Goal: Task Accomplishment & Management: Complete application form

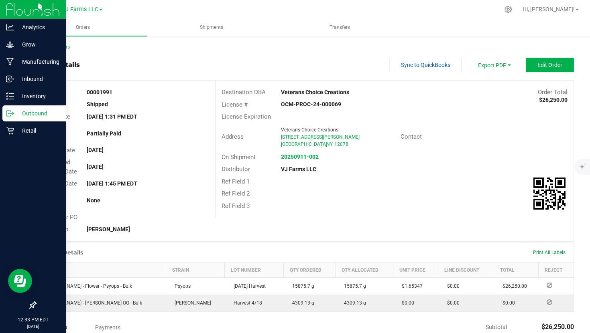
click at [16, 114] on p "Outbound" at bounding box center [38, 114] width 48 height 10
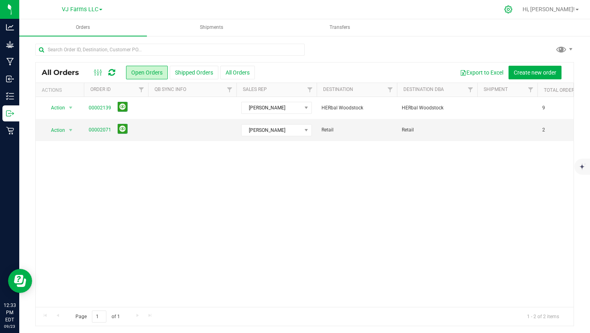
click at [518, 9] on div at bounding box center [508, 9] width 20 height 17
click at [512, 10] on icon at bounding box center [508, 9] width 8 height 8
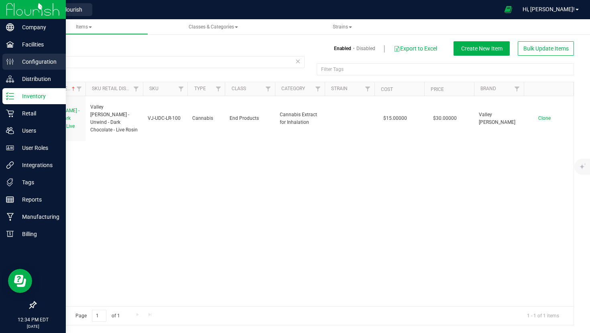
click at [37, 59] on p "Configuration" at bounding box center [38, 62] width 48 height 10
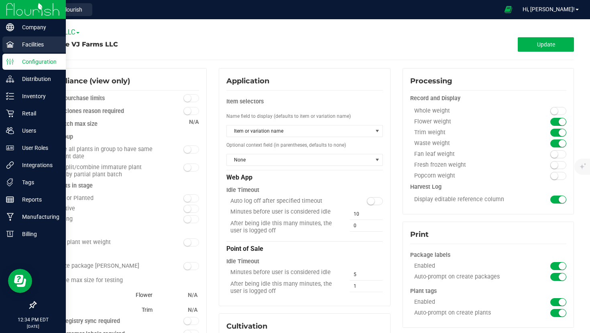
click at [41, 41] on p "Facilities" at bounding box center [38, 45] width 48 height 10
type input "Cannabis Vault"
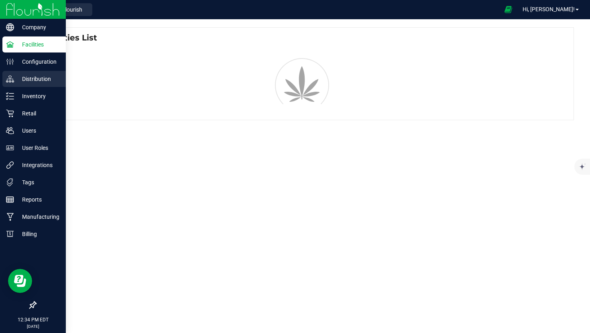
click at [35, 87] on link "Distribution" at bounding box center [33, 79] width 66 height 17
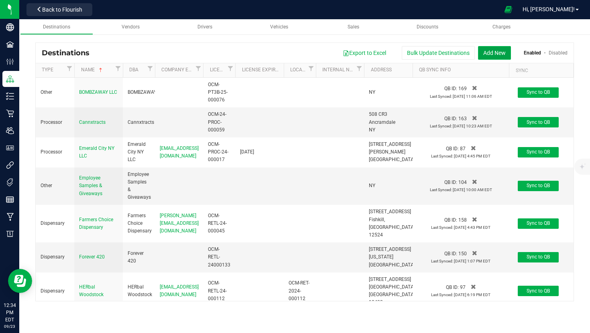
click at [490, 53] on button "Add New" at bounding box center [494, 53] width 33 height 14
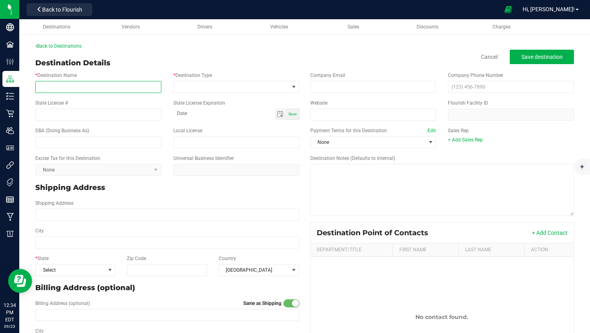
click at [107, 87] on input "* Destination Name" at bounding box center [98, 87] width 126 height 12
type input "Happy Days"
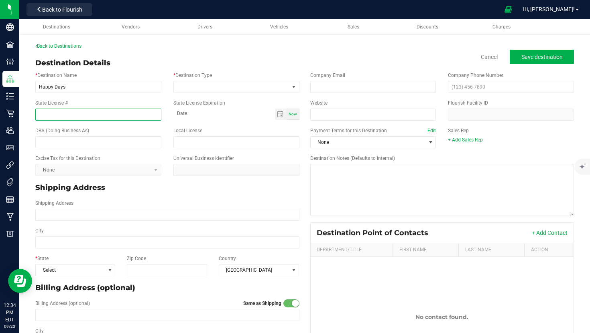
click at [73, 115] on input "State License #" at bounding box center [98, 115] width 126 height 12
paste input "OCM-CAURD-23-000035"
type input "OCM-CAURD-23-000035"
click at [241, 88] on span at bounding box center [231, 86] width 115 height 11
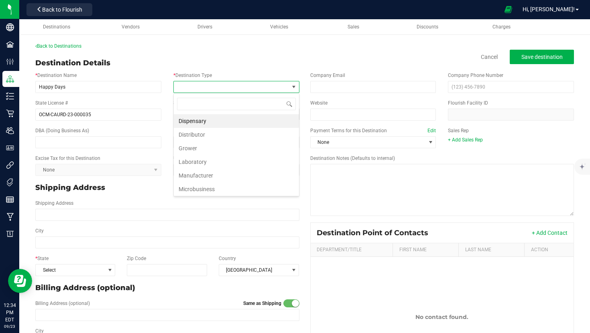
scroll to position [12, 126]
click at [225, 122] on li "Dispensary" at bounding box center [236, 121] width 125 height 14
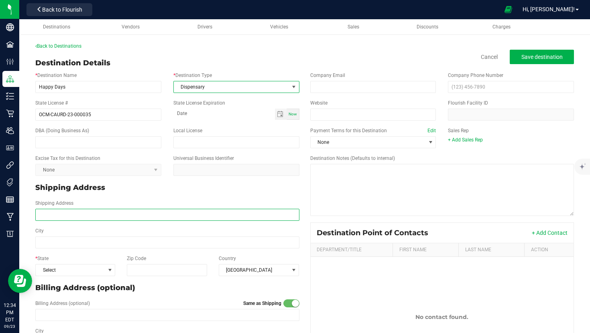
click at [82, 217] on input "Shipping Address" at bounding box center [167, 215] width 264 height 12
paste input "[STREET_ADDRESS]"
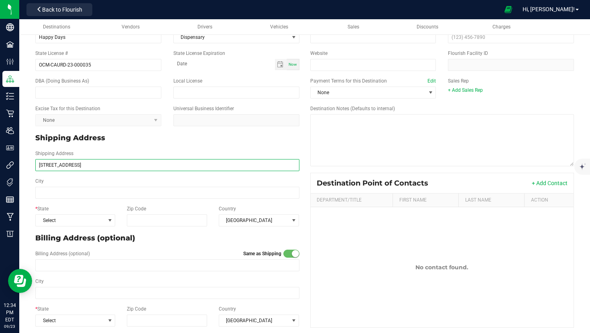
scroll to position [56, 0]
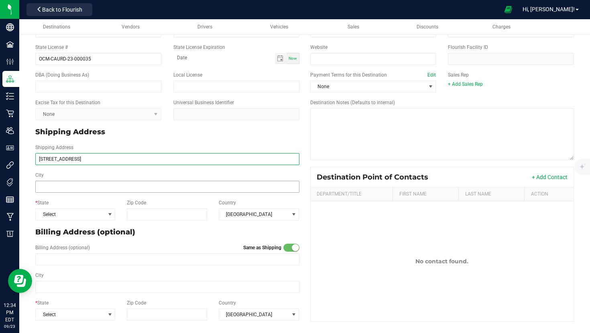
type input "[STREET_ADDRESS]"
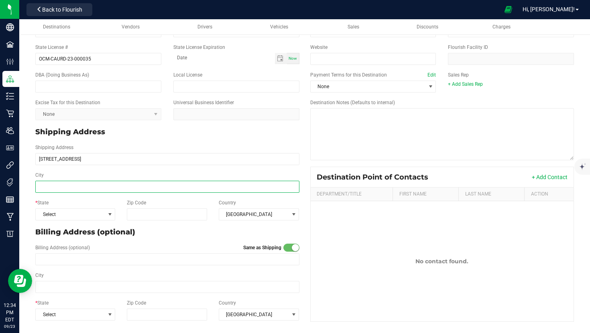
type input "[STREET_ADDRESS]"
click at [74, 190] on input "City" at bounding box center [167, 187] width 264 height 12
type input "Farmingdale"
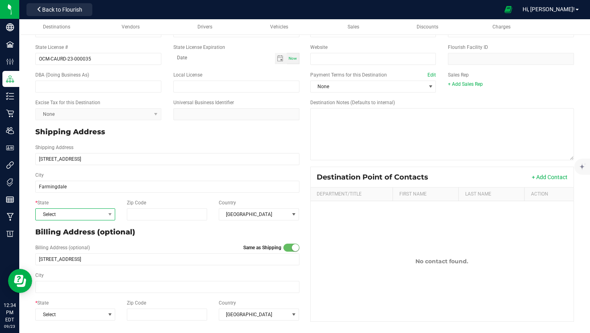
type input "Farmingdale"
click at [91, 215] on span "Select" at bounding box center [70, 214] width 69 height 11
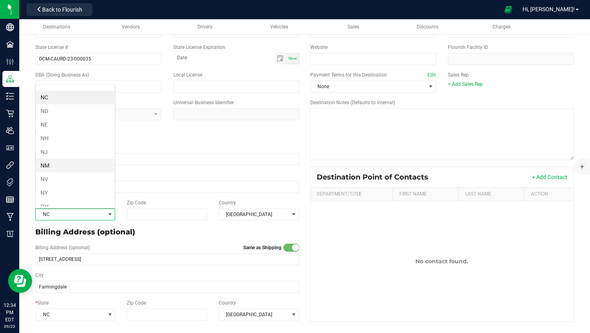
scroll to position [372, 0]
click at [72, 182] on li "NY" at bounding box center [75, 185] width 79 height 14
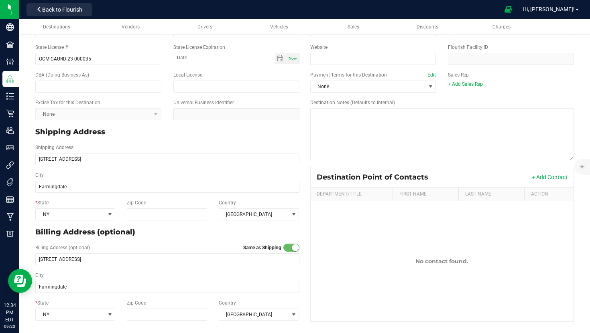
click at [160, 224] on div "* State [US_STATE] Zip Code Country [GEOGRAPHIC_DATA]" at bounding box center [167, 210] width 276 height 28
click at [160, 220] on input "Zip Code" at bounding box center [167, 215] width 81 height 12
type input "11735"
click at [264, 213] on span "[GEOGRAPHIC_DATA]" at bounding box center [254, 214] width 70 height 11
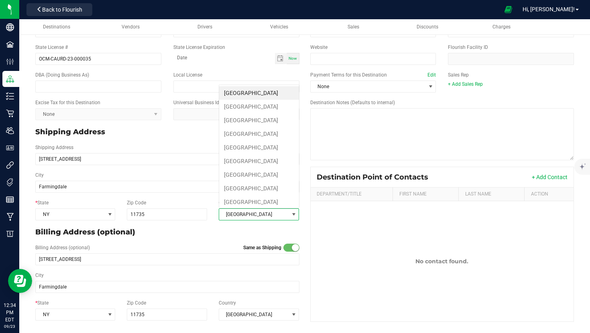
scroll to position [12, 81]
click at [264, 213] on span "[GEOGRAPHIC_DATA]" at bounding box center [254, 214] width 70 height 11
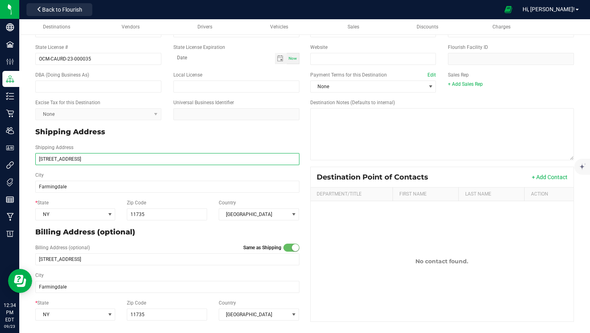
drag, startPoint x: 122, startPoint y: 161, endPoint x: 64, endPoint y: 159, distance: 58.6
click at [64, 159] on input "[STREET_ADDRESS]" at bounding box center [167, 159] width 264 height 12
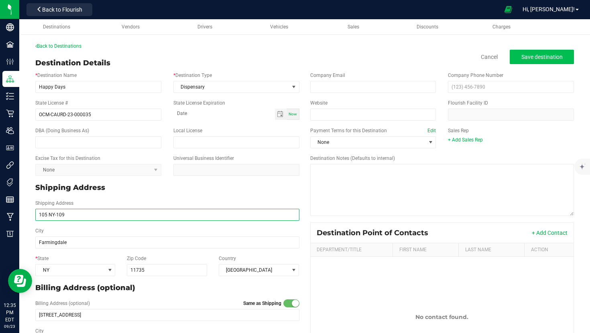
type input "105 NY-109"
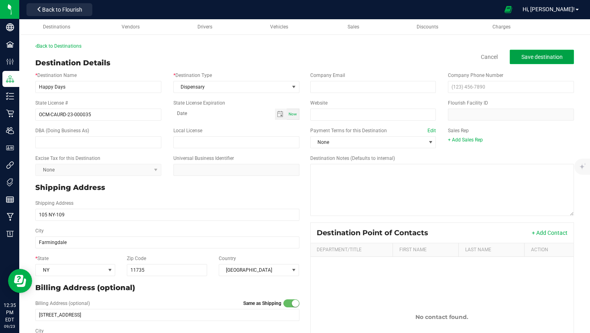
type input "105 NY-109"
click at [562, 62] on button "Save destination" at bounding box center [542, 57] width 64 height 14
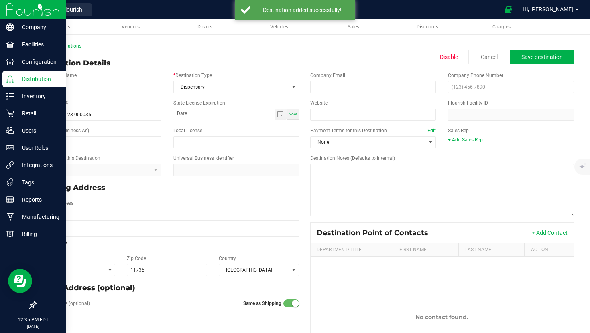
click at [27, 6] on img at bounding box center [33, 9] width 54 height 19
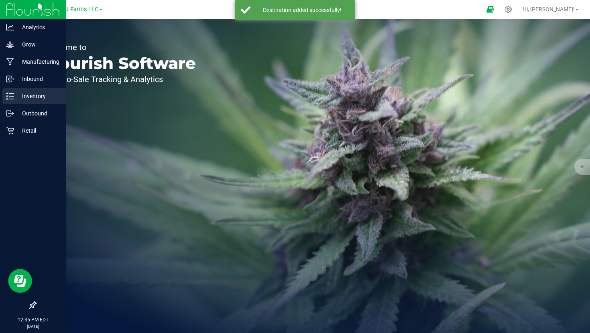
click at [34, 96] on p "Inventory" at bounding box center [38, 96] width 48 height 10
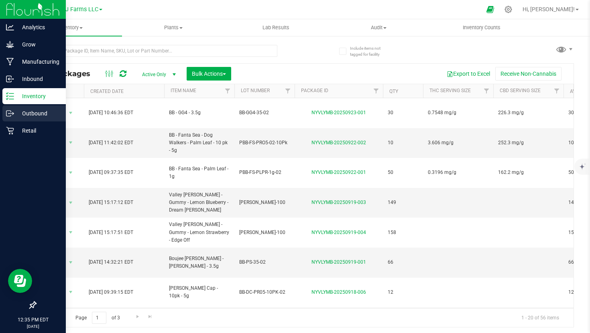
click at [26, 110] on p "Outbound" at bounding box center [38, 114] width 48 height 10
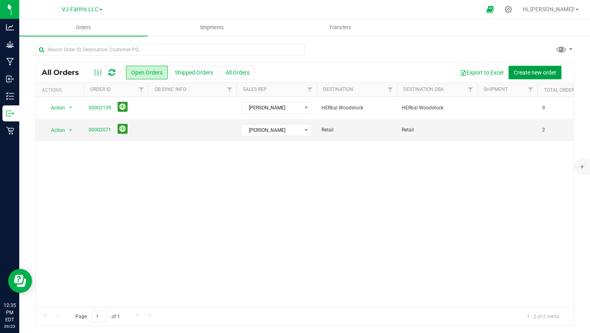
click at [533, 73] on span "Create new order" at bounding box center [535, 72] width 43 height 6
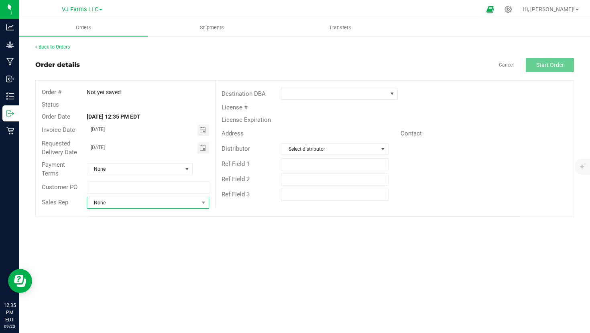
click at [151, 202] on span "None" at bounding box center [143, 202] width 112 height 11
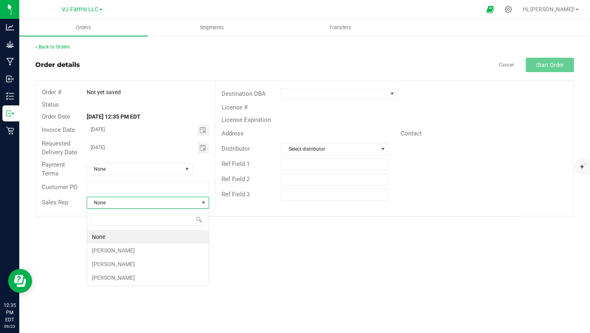
scroll to position [12, 122]
click at [113, 280] on li "[PERSON_NAME]" at bounding box center [148, 278] width 122 height 14
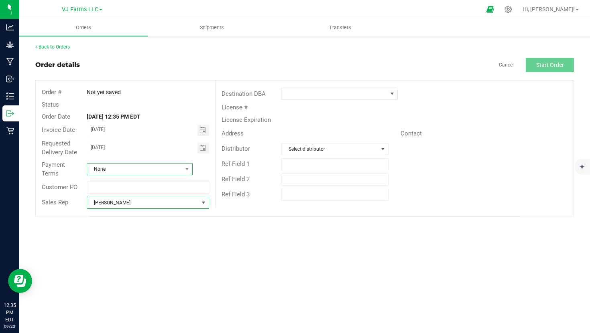
click at [121, 169] on span "None" at bounding box center [134, 169] width 95 height 11
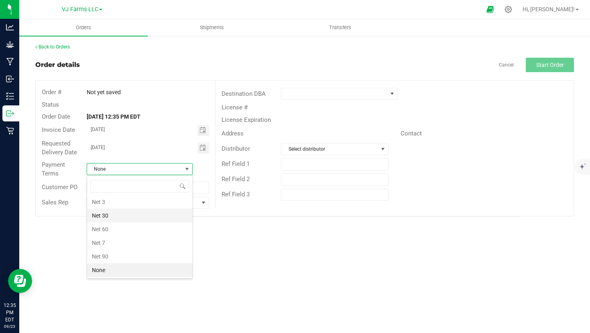
click at [124, 217] on li "Net 30" at bounding box center [139, 216] width 105 height 14
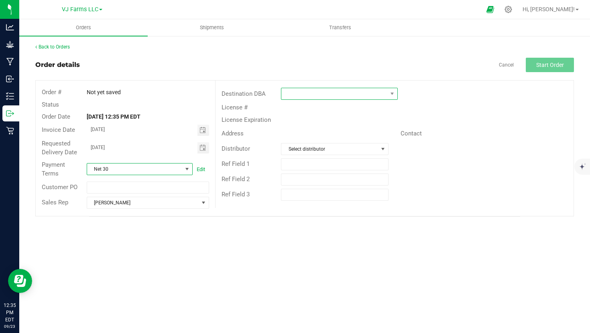
click at [323, 98] on span at bounding box center [334, 93] width 106 height 11
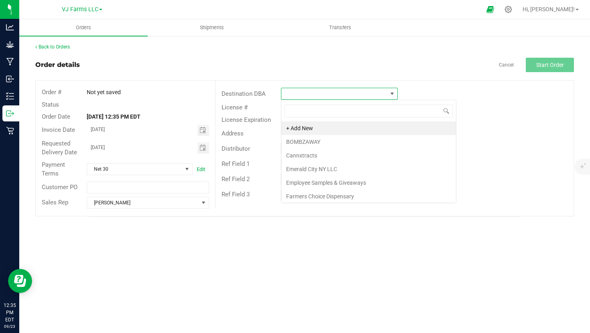
scroll to position [12, 116]
type input "ha"
click at [309, 128] on li "Happy Days" at bounding box center [339, 129] width 116 height 14
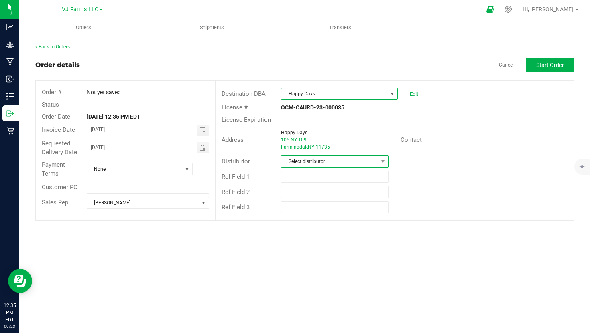
click at [348, 165] on span "Select distributor" at bounding box center [329, 161] width 96 height 11
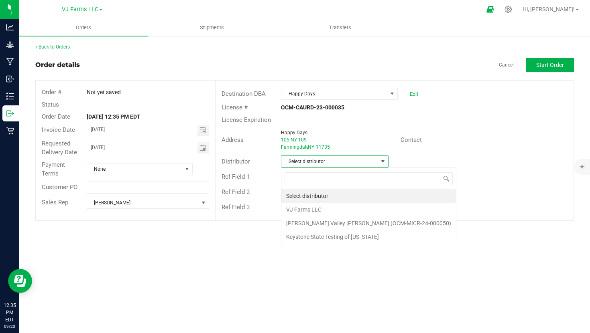
scroll to position [12, 107]
click at [314, 213] on li "VJ Farms LLC" at bounding box center [368, 210] width 175 height 14
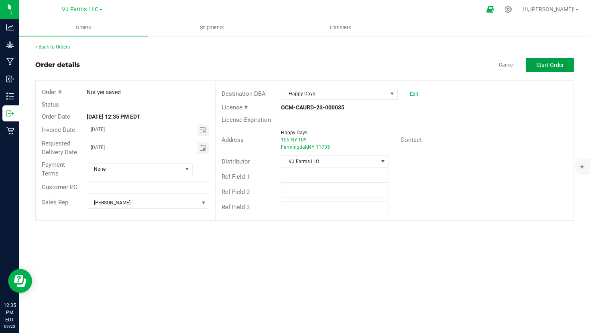
click at [547, 62] on span "Start Order" at bounding box center [550, 65] width 28 height 6
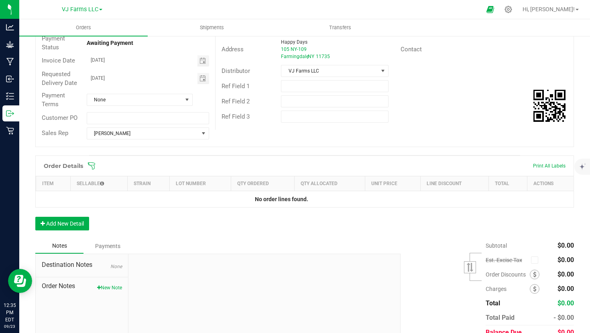
scroll to position [127, 0]
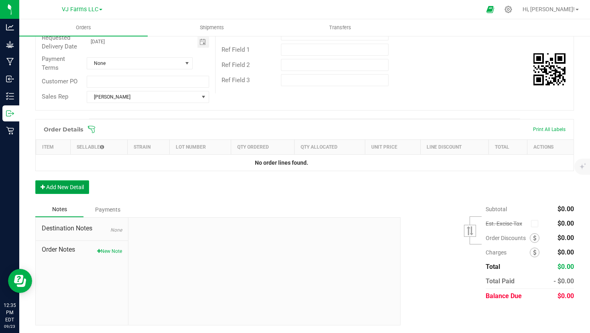
click at [63, 182] on button "Add New Detail" at bounding box center [62, 188] width 54 height 14
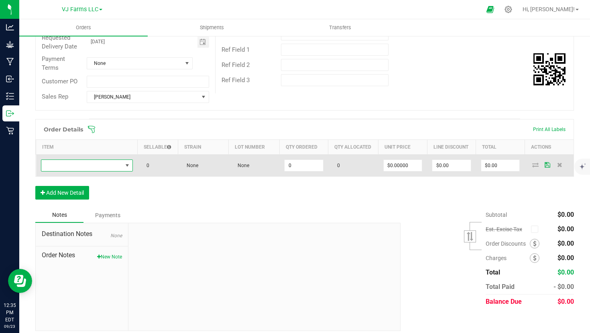
click at [74, 168] on span "NO DATA FOUND" at bounding box center [81, 165] width 81 height 11
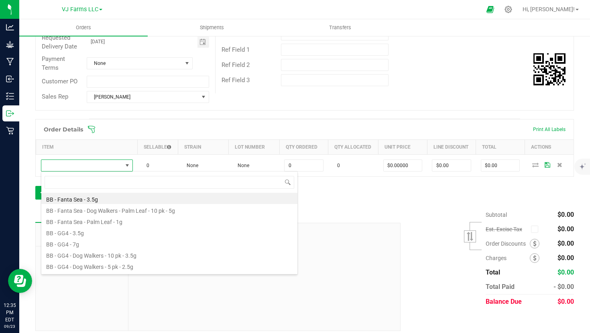
scroll to position [12, 92]
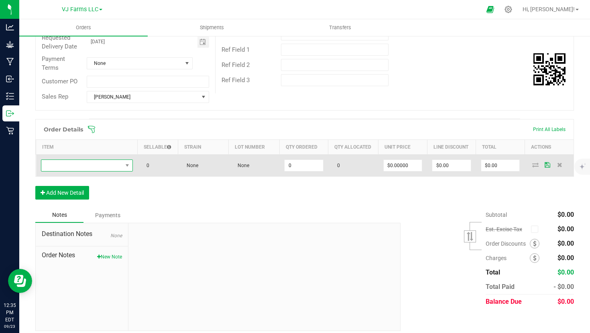
click at [82, 164] on span "NO DATA FOUND" at bounding box center [81, 165] width 81 height 11
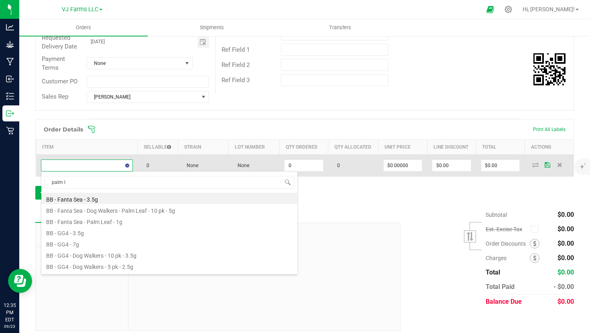
type input "palm le"
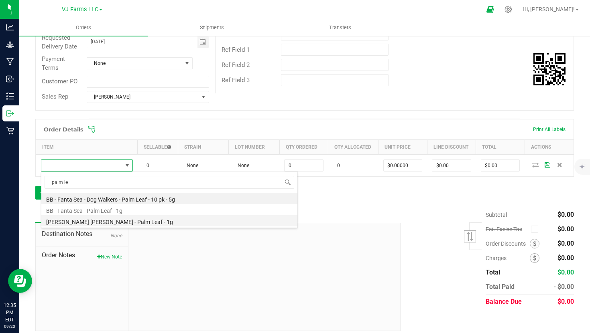
click at [94, 220] on li "[PERSON_NAME] [PERSON_NAME] - Palm Leaf - 1g" at bounding box center [169, 220] width 256 height 11
type input "0 ea"
type input "$15.00000"
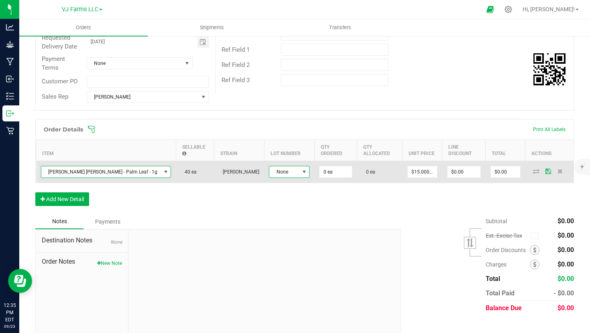
click at [301, 170] on span at bounding box center [304, 172] width 6 height 6
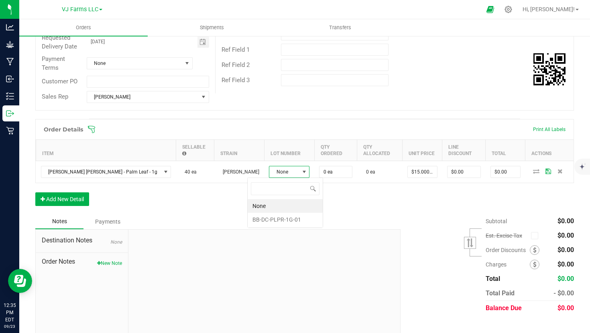
scroll to position [12, 41]
click at [279, 218] on li "BB-DC-PLPR-1G-01" at bounding box center [285, 220] width 75 height 14
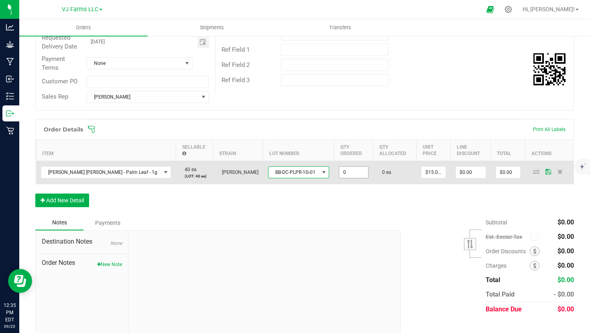
click at [340, 173] on input "0" at bounding box center [353, 172] width 29 height 11
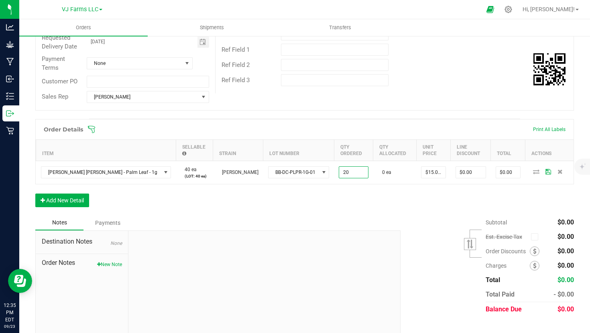
type input "20 ea"
type input "$300.00"
click at [362, 195] on div "Order Details Print All Labels Item Sellable Strain Lot Number Qty Ordered Qty …" at bounding box center [304, 167] width 539 height 96
type input "$7.50000"
type input "$150.00"
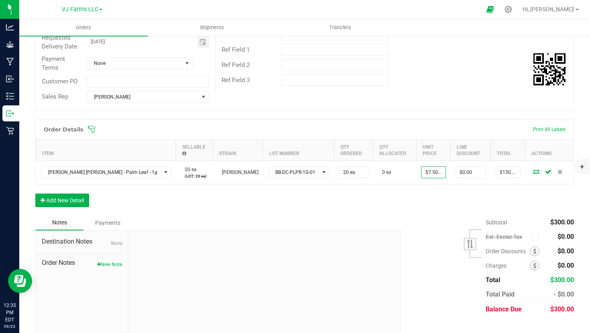
click at [423, 199] on div "Order Details Print All Labels Item Sellable Strain Lot Number Qty Ordered Qty …" at bounding box center [304, 167] width 539 height 96
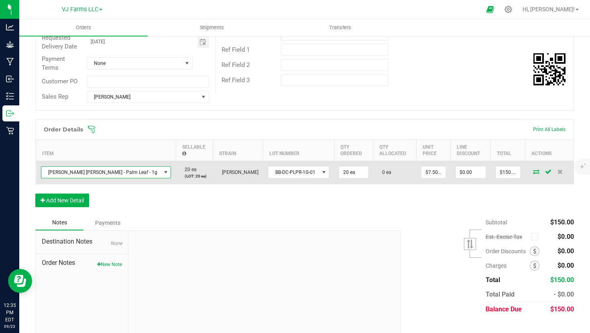
click at [161, 175] on span "NO DATA FOUND" at bounding box center [166, 172] width 10 height 11
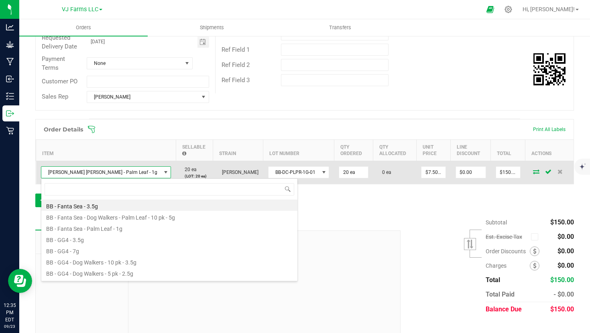
scroll to position [12, 107]
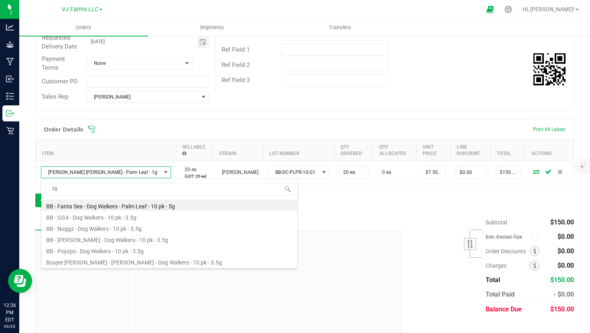
type input "1"
type input "palm leaf"
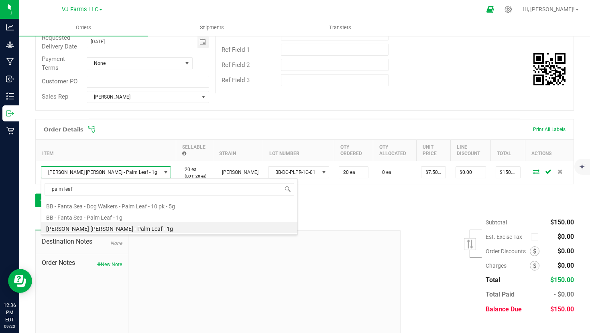
click at [108, 227] on li "[PERSON_NAME] [PERSON_NAME] - Palm Leaf - 1g" at bounding box center [169, 227] width 256 height 11
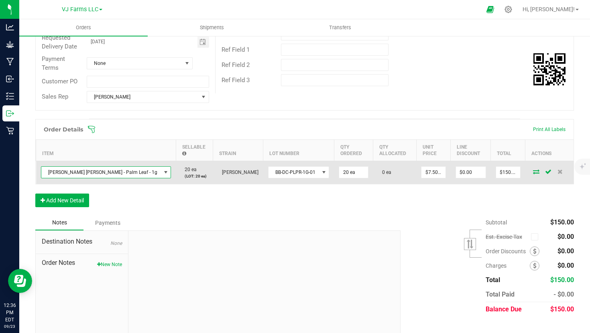
click at [163, 170] on span at bounding box center [166, 172] width 6 height 6
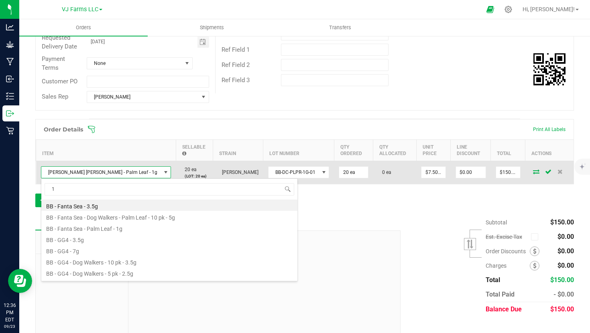
type input "10"
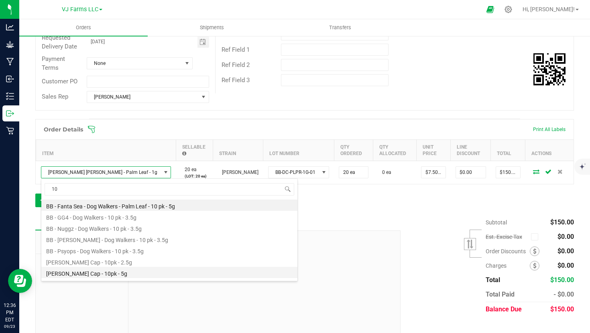
click at [141, 271] on li "[PERSON_NAME] Cap - 10pk - 5g" at bounding box center [169, 272] width 256 height 11
type input "$40.00000"
type input "$800.00"
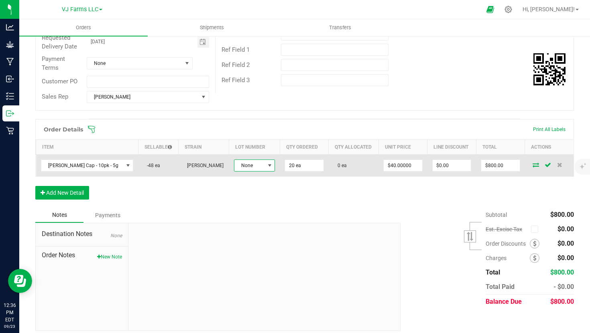
click at [265, 171] on span "None" at bounding box center [249, 165] width 30 height 11
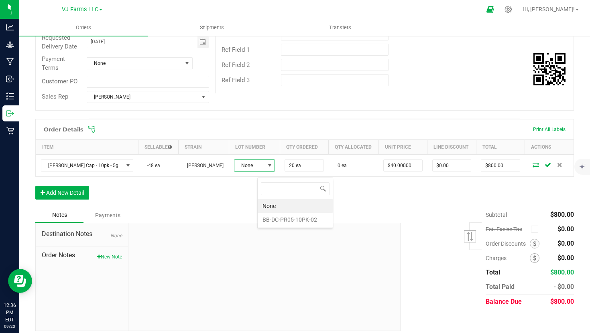
scroll to position [12, 41]
click at [287, 219] on li "BB-DC-PR05-10PK-02" at bounding box center [295, 220] width 75 height 14
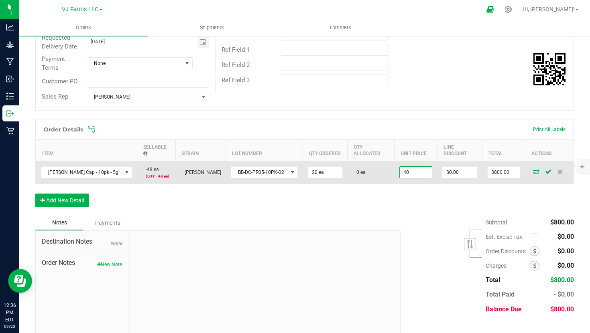
click at [432, 172] on input "40" at bounding box center [416, 172] width 33 height 11
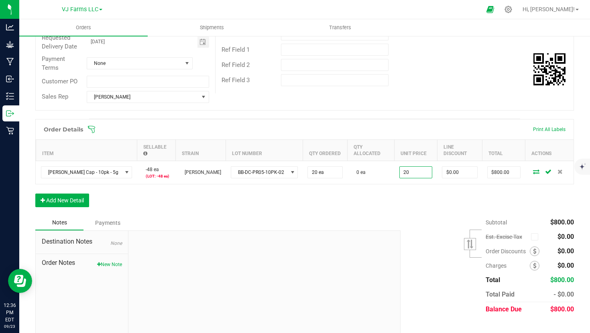
type input "$20.00000"
type input "$400.00"
click at [417, 186] on div "Order Details Print All Labels Item Sellable Strain Lot Number Qty Ordered Qty …" at bounding box center [304, 167] width 539 height 96
click at [73, 201] on button "Add New Detail" at bounding box center [62, 201] width 54 height 14
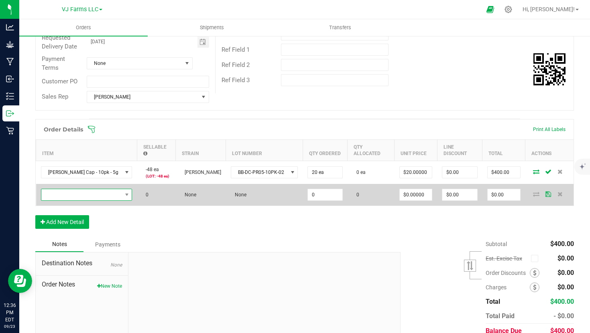
click at [117, 196] on span "NO DATA FOUND" at bounding box center [81, 194] width 81 height 11
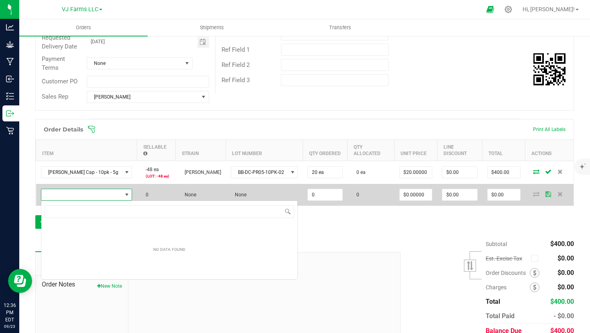
scroll to position [12, 118]
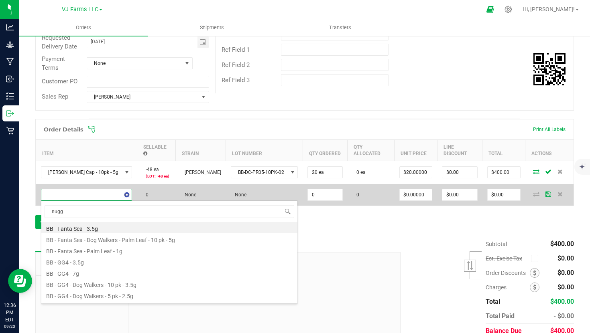
type input "nuggz"
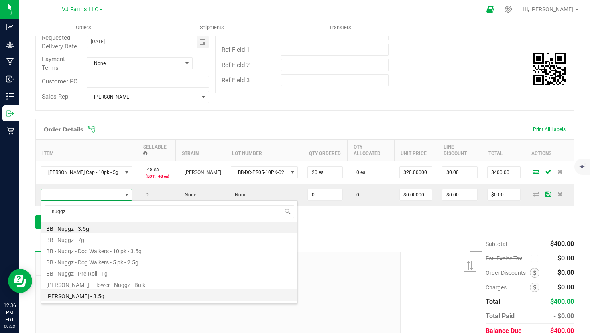
click at [117, 298] on li "[PERSON_NAME] - 3.5g" at bounding box center [169, 295] width 256 height 11
type input "0 ea"
type input "$32.00000"
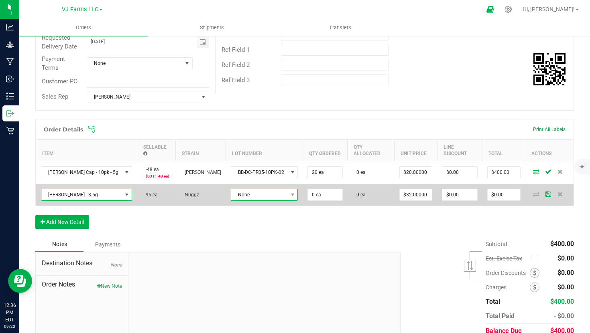
click at [288, 195] on span "None" at bounding box center [259, 194] width 57 height 11
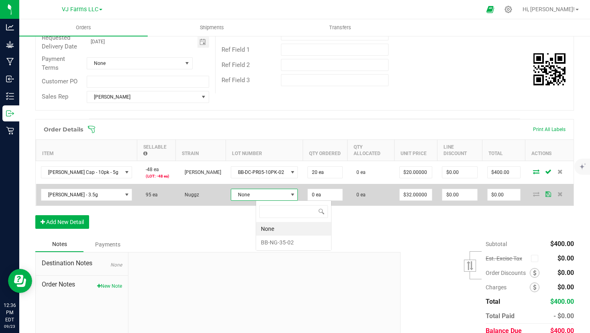
scroll to position [12, 67]
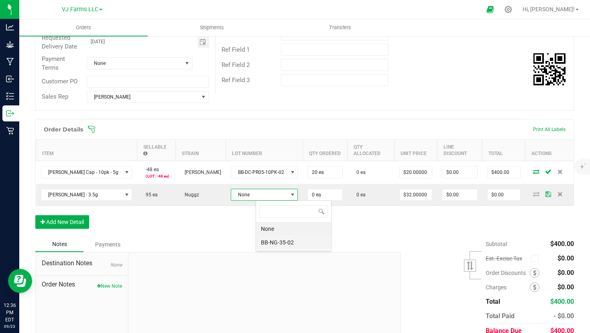
click at [297, 241] on li "BB-NG-35-02" at bounding box center [293, 243] width 75 height 14
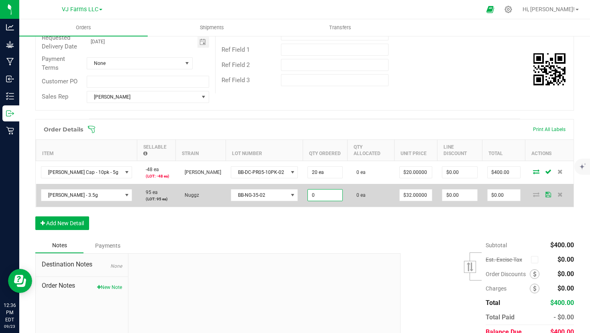
click at [342, 196] on input "0" at bounding box center [325, 195] width 34 height 11
type input "50 ea"
type input "32"
type input "$1,600.00"
click at [432, 192] on input "32" at bounding box center [416, 195] width 33 height 11
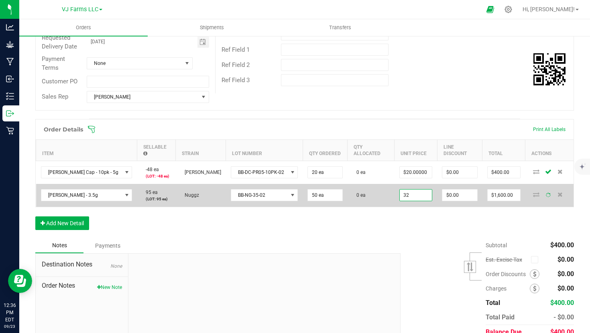
click at [432, 192] on input "32" at bounding box center [416, 195] width 33 height 11
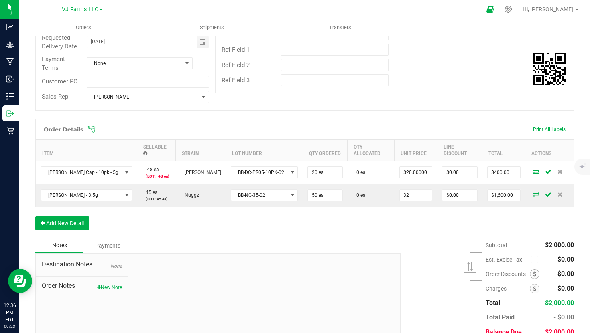
click at [432, 192] on input "32" at bounding box center [416, 195] width 33 height 11
type input "$16.00000"
type input "$800.00"
click at [392, 241] on div "Notes Payments" at bounding box center [214, 245] width 359 height 15
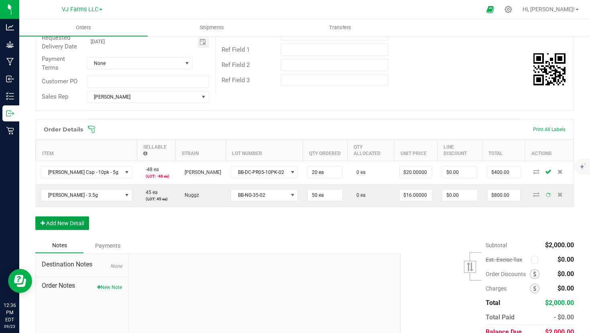
click at [74, 229] on button "Add New Detail" at bounding box center [62, 224] width 54 height 14
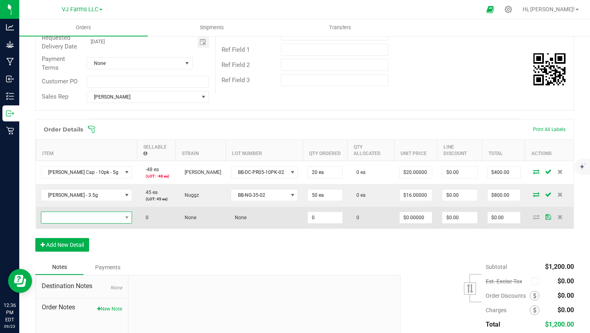
click at [107, 220] on span "NO DATA FOUND" at bounding box center [81, 217] width 81 height 11
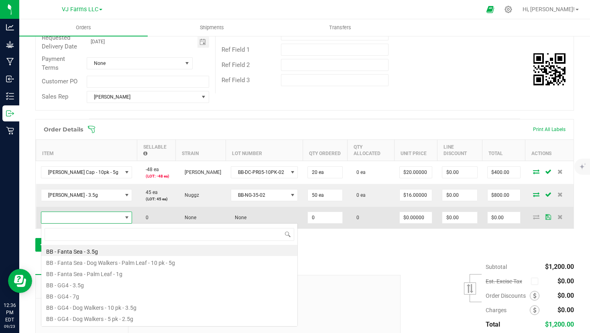
scroll to position [12, 118]
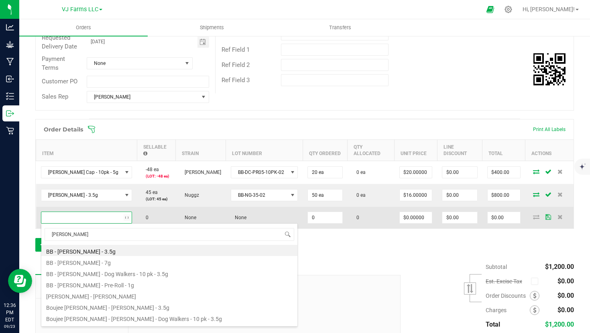
type input "[PERSON_NAME]"
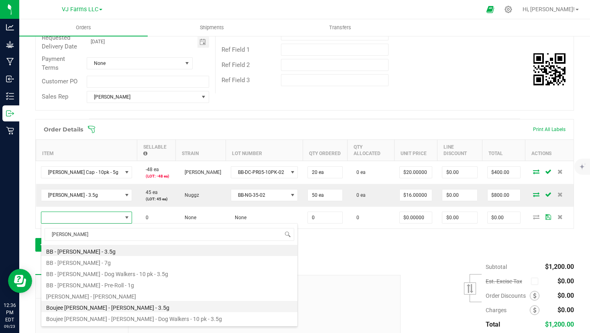
click at [88, 306] on li "Boujee [PERSON_NAME] - [PERSON_NAME] - 3.5g" at bounding box center [169, 306] width 256 height 11
type input "0 ea"
type input "$32.00000"
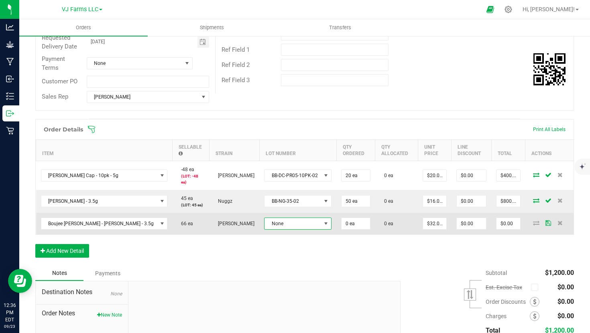
click at [292, 221] on span "None" at bounding box center [292, 223] width 57 height 11
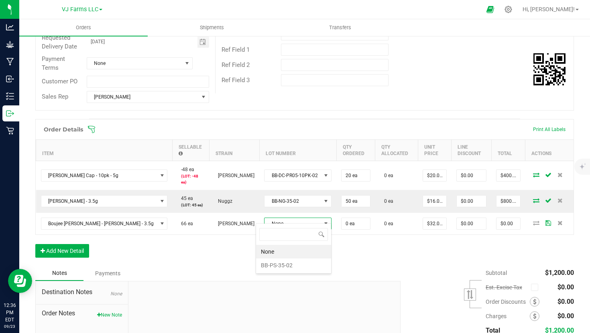
scroll to position [12, 67]
click at [292, 264] on li "BB-PS-35-02" at bounding box center [293, 266] width 75 height 14
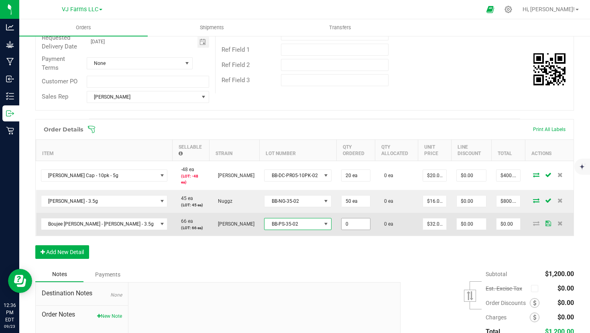
click at [353, 220] on input "0" at bounding box center [355, 224] width 28 height 11
type input "50 ea"
type input "32"
type input "$1,600.00"
click at [430, 219] on input "32" at bounding box center [434, 224] width 23 height 11
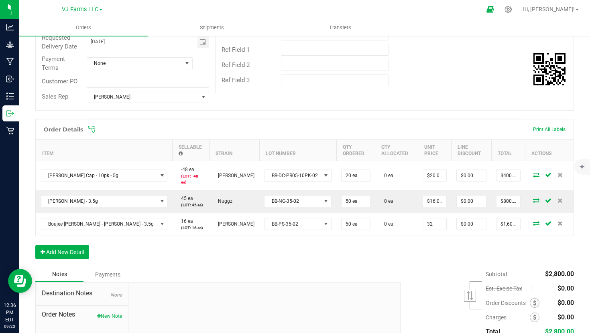
click at [430, 219] on input "32" at bounding box center [434, 224] width 23 height 11
type input "$16.00000"
type input "$800.00"
click at [422, 244] on div "Order Details Print All Labels Item Sellable Strain Lot Number Qty Ordered Qty …" at bounding box center [304, 193] width 539 height 148
click at [76, 250] on button "Add New Detail" at bounding box center [62, 253] width 54 height 14
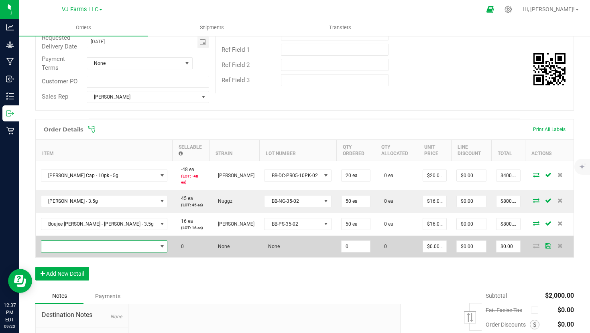
click at [77, 245] on span "NO DATA FOUND" at bounding box center [99, 246] width 116 height 11
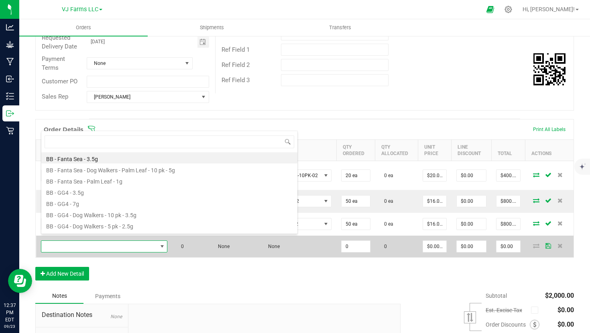
scroll to position [12, 118]
type input "nuggz"
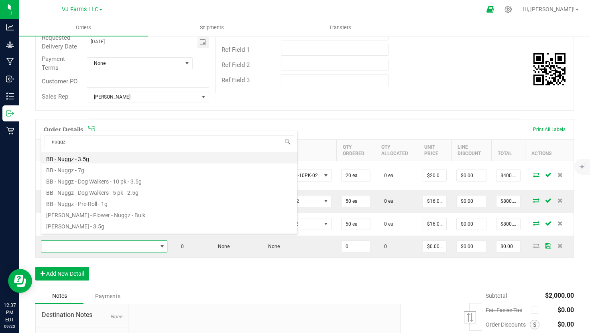
click at [81, 156] on li "BB - Nuggz - 3.5g" at bounding box center [169, 157] width 256 height 11
type input "0 ea"
type input "$44.00000"
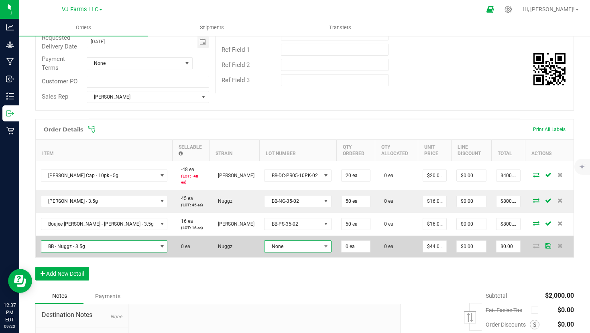
click at [285, 242] on span "None" at bounding box center [292, 246] width 57 height 11
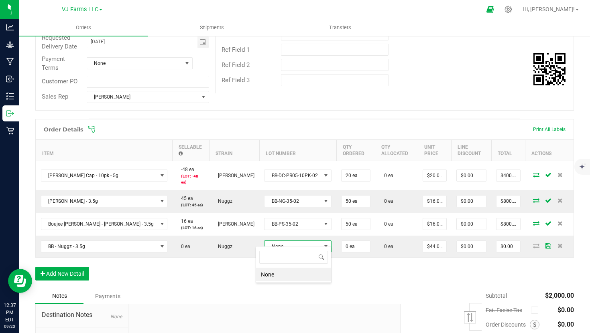
scroll to position [12, 67]
click at [289, 272] on li "None" at bounding box center [293, 275] width 75 height 14
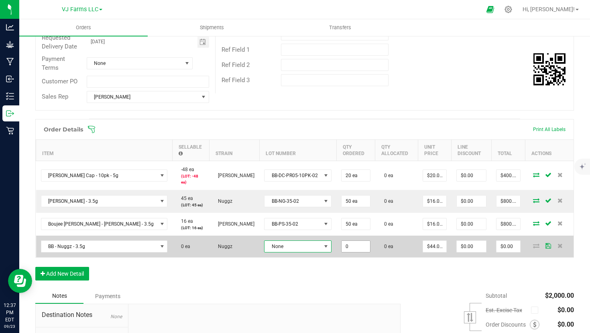
click at [352, 242] on input "0" at bounding box center [355, 246] width 28 height 11
type input "50 ea"
type input "44"
type input "$2,200.00"
click at [432, 241] on input "44" at bounding box center [434, 246] width 23 height 11
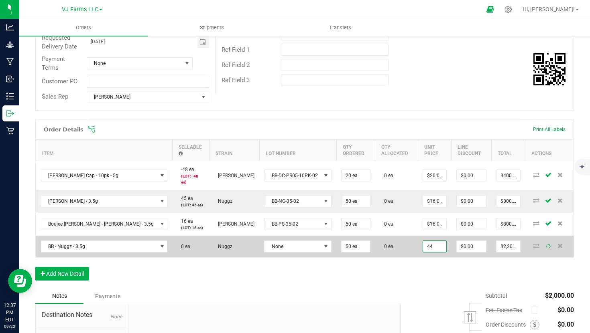
click at [432, 241] on input "44" at bounding box center [434, 246] width 23 height 11
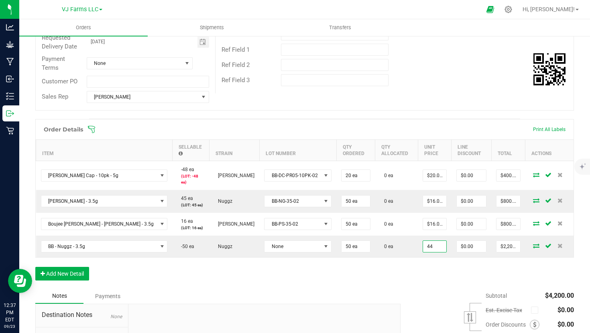
click at [432, 241] on input "44" at bounding box center [434, 246] width 23 height 11
type input "$22.00000"
type input "$1,100.00"
click at [76, 267] on button "Add New Detail" at bounding box center [62, 274] width 54 height 14
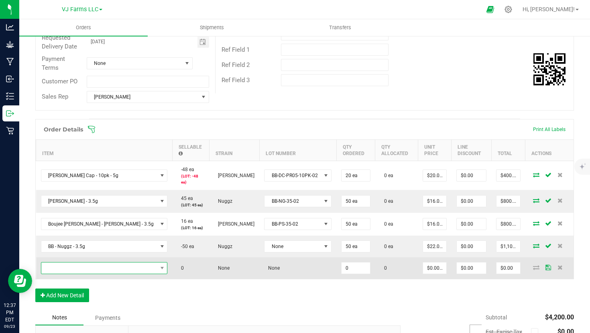
click at [83, 265] on span "NO DATA FOUND" at bounding box center [99, 268] width 116 height 11
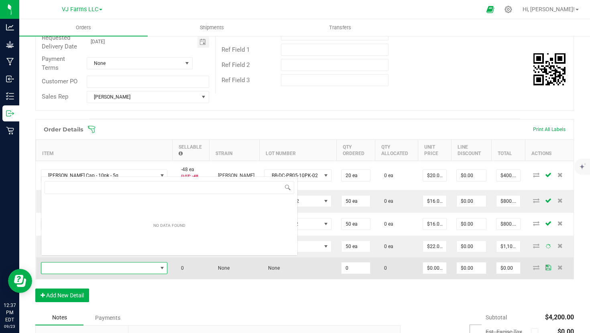
scroll to position [12, 118]
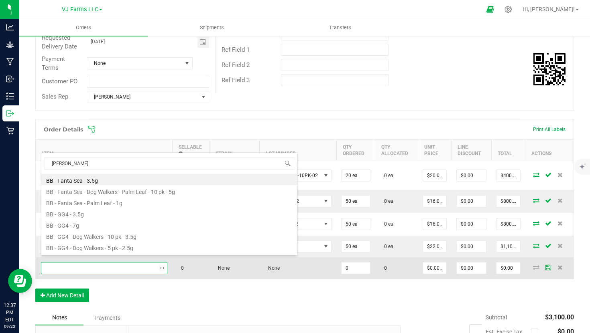
type input "fanta"
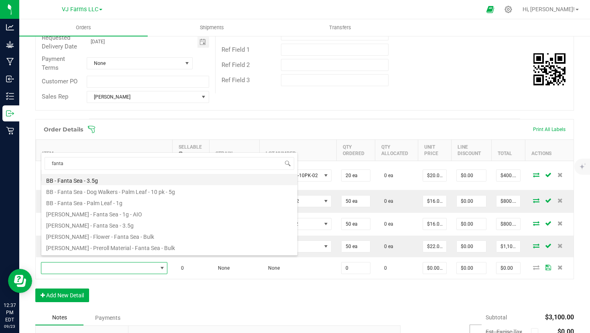
click at [90, 181] on li "BB - Fanta Sea - 3.5g" at bounding box center [169, 179] width 256 height 11
type input "0 ea"
type input "$44.00000"
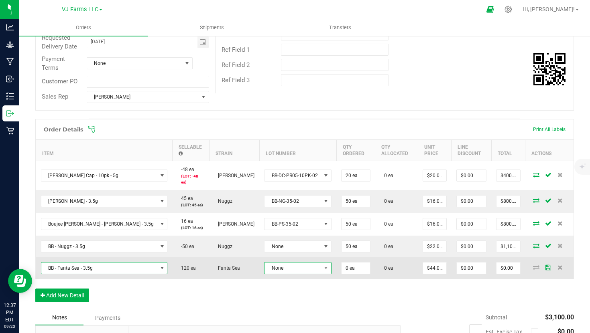
click at [300, 267] on span "None" at bounding box center [292, 268] width 57 height 11
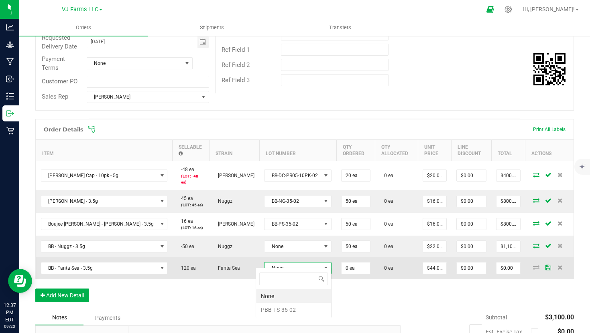
scroll to position [12, 67]
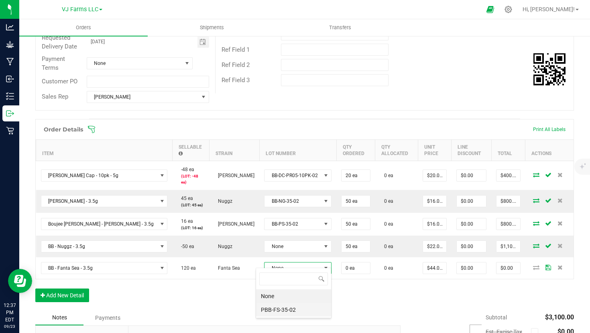
click at [297, 311] on li "PBB-FS-35-02" at bounding box center [293, 310] width 75 height 14
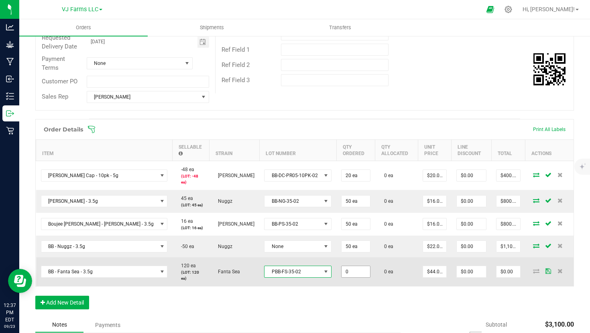
click at [349, 269] on input "0" at bounding box center [355, 271] width 28 height 11
type input "50 ea"
type input "44"
type input "$2,200.00"
click at [432, 267] on input "44" at bounding box center [434, 271] width 23 height 11
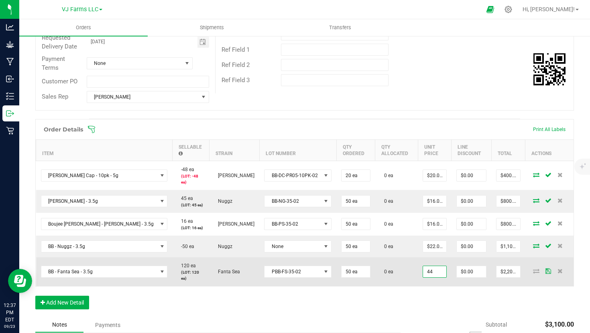
type input "2"
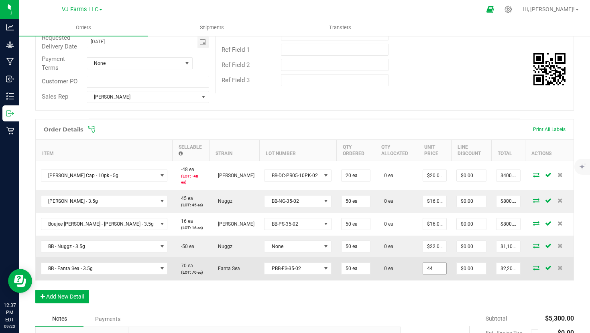
click at [434, 263] on input "44" at bounding box center [434, 268] width 23 height 11
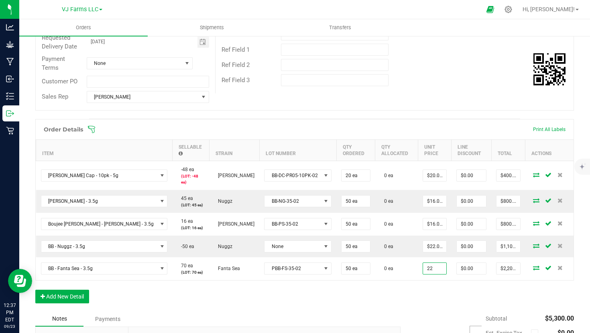
type input "$22.00000"
type input "$1,100.00"
click at [84, 291] on button "Add New Detail" at bounding box center [62, 297] width 54 height 14
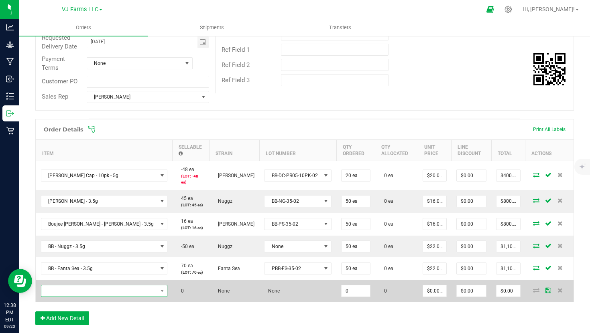
click at [85, 287] on span "NO DATA FOUND" at bounding box center [99, 291] width 116 height 11
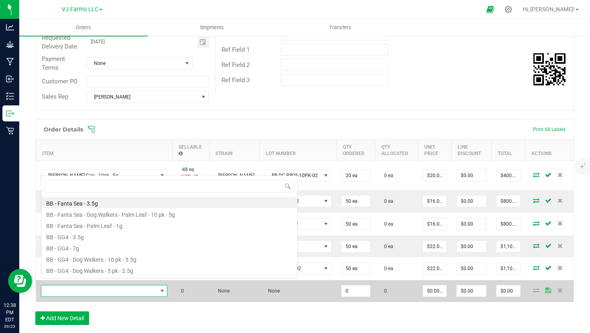
scroll to position [12, 118]
type input "psyop"
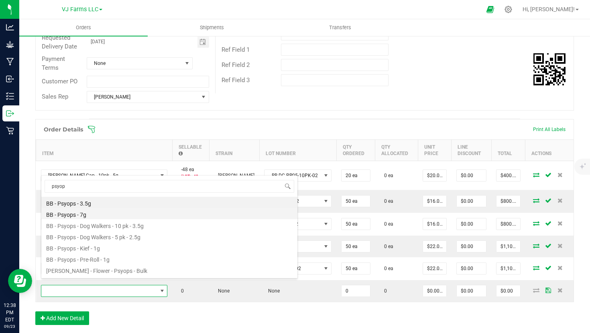
click at [95, 211] on li "BB - Psyops - 7g" at bounding box center [169, 213] width 256 height 11
type input "0 ea"
type input "$78.00000"
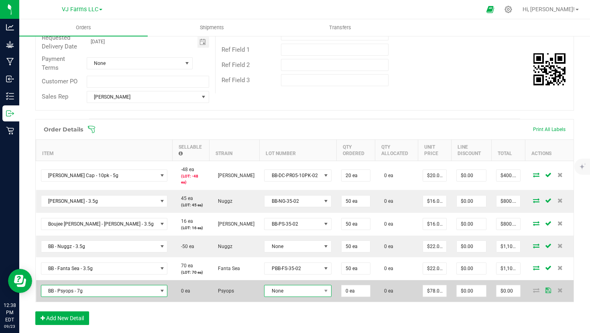
click at [306, 287] on span "None" at bounding box center [292, 291] width 57 height 11
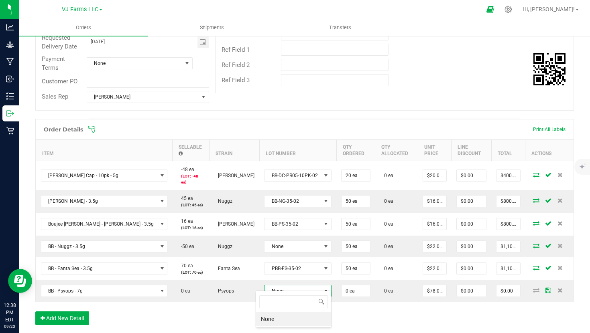
click at [298, 320] on li "None" at bounding box center [293, 320] width 75 height 14
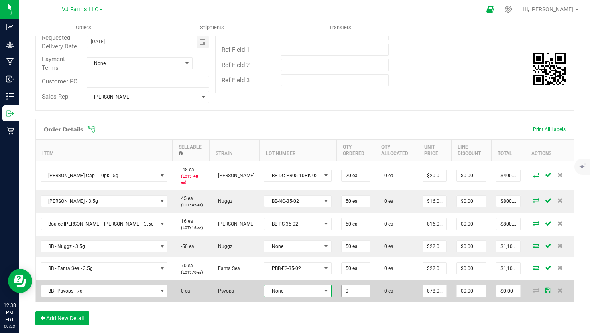
click at [352, 286] on input "0" at bounding box center [355, 291] width 28 height 11
type input "25 ea"
type input "78"
type input "$1,950.00"
click at [434, 286] on input "78" at bounding box center [434, 291] width 23 height 11
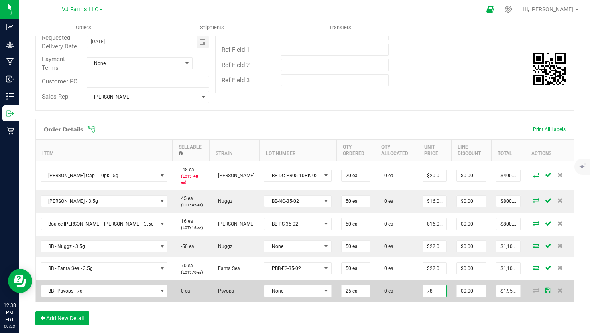
click at [434, 286] on input "78" at bounding box center [434, 291] width 23 height 11
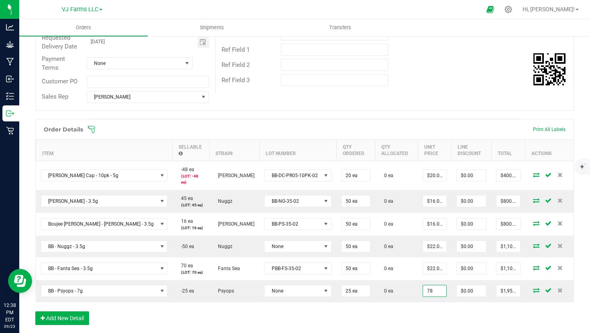
click at [434, 286] on input "78" at bounding box center [434, 291] width 23 height 11
type input "$39.00000"
type input "$975.00"
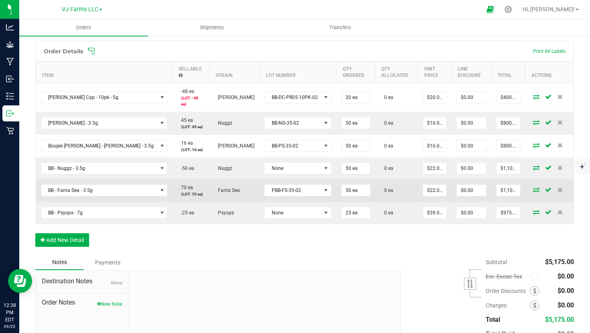
scroll to position [207, 0]
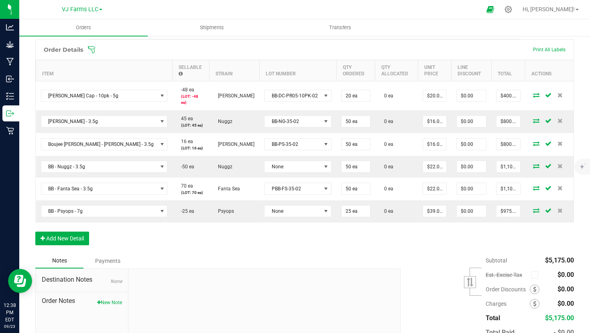
click at [247, 221] on div "Order Details Print All Labels Item Sellable Strain Lot Number Qty Ordered Qty …" at bounding box center [304, 146] width 539 height 214
click at [50, 232] on button "Add New Detail" at bounding box center [62, 239] width 54 height 14
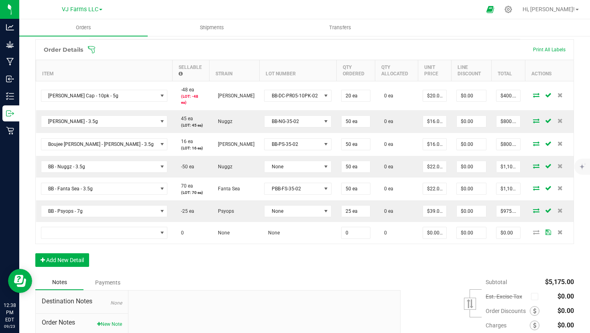
click at [94, 238] on div "Order Details Print All Labels Item Sellable Strain Lot Number Qty Ordered Qty …" at bounding box center [304, 157] width 539 height 236
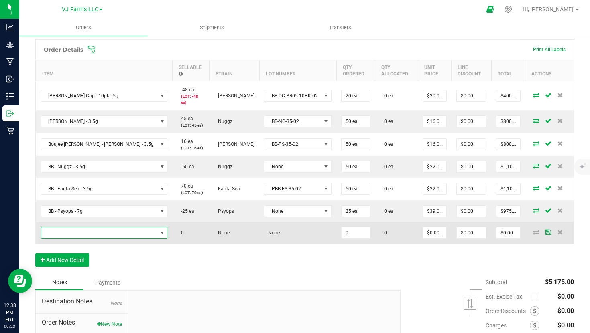
click at [96, 232] on span "NO DATA FOUND" at bounding box center [99, 233] width 116 height 11
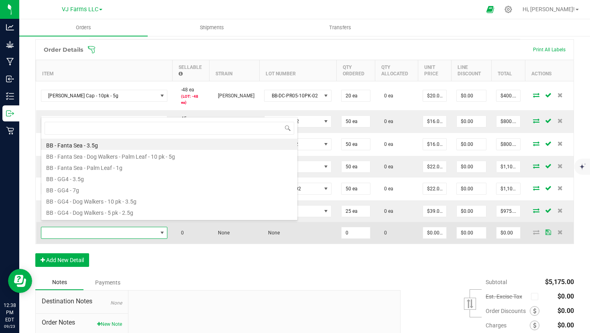
scroll to position [12, 118]
type input "psyops"
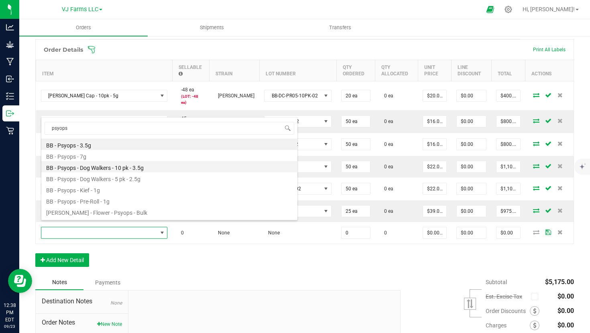
click at [121, 169] on li "BB - Psyops - Dog Walkers - 10 pk - 3.5g" at bounding box center [169, 166] width 256 height 11
type input "0 ea"
type input "$50.00000"
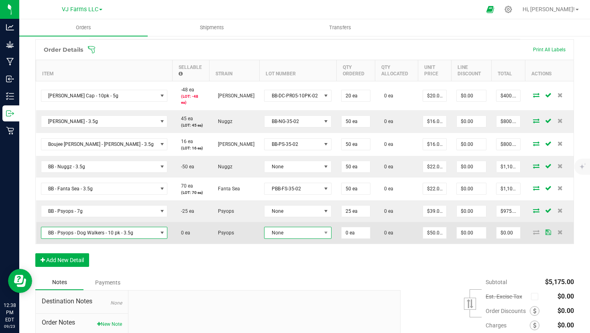
click at [273, 228] on span "None" at bounding box center [292, 233] width 57 height 11
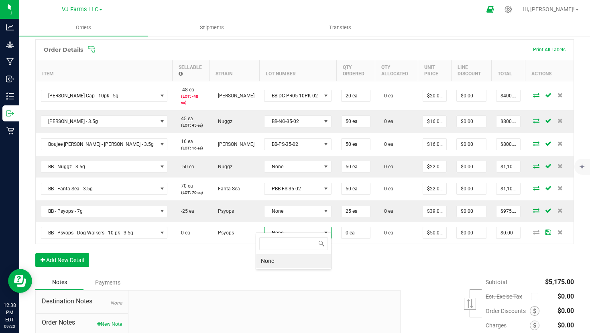
scroll to position [12, 67]
click at [291, 265] on li "None" at bounding box center [293, 261] width 75 height 14
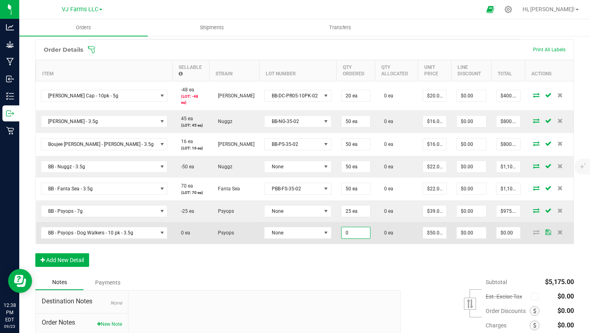
click at [356, 228] on input "0" at bounding box center [355, 233] width 28 height 11
type input "25 ea"
type input "50"
type input "$1,250.00"
click at [432, 229] on input "50" at bounding box center [434, 233] width 23 height 11
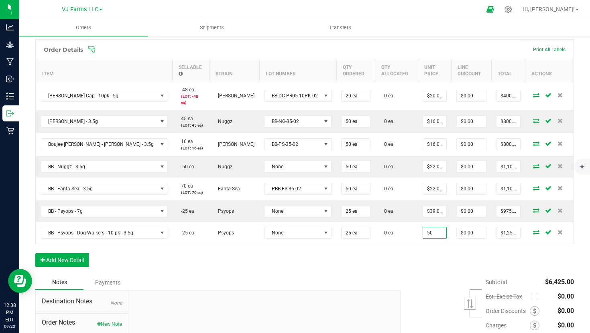
click at [432, 229] on input "50" at bounding box center [434, 233] width 23 height 11
type input "25"
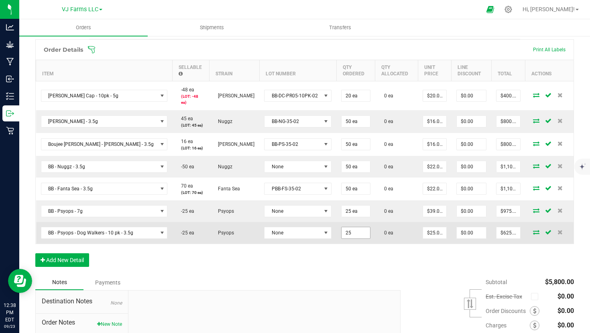
click at [358, 230] on input "25" at bounding box center [355, 233] width 28 height 11
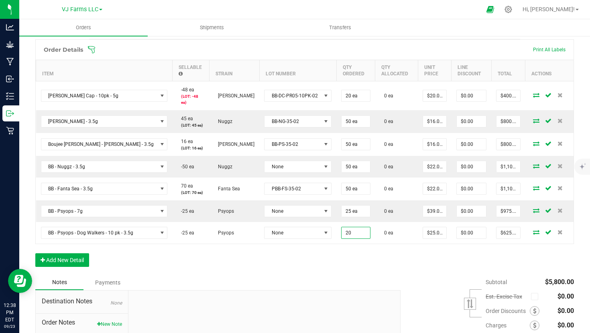
type input "20 ea"
type input "$500.00"
click at [351, 260] on div "Order Details Print All Labels Item Sellable Strain Lot Number Qty Ordered Qty …" at bounding box center [304, 157] width 539 height 236
click at [70, 256] on button "Add New Detail" at bounding box center [62, 261] width 54 height 14
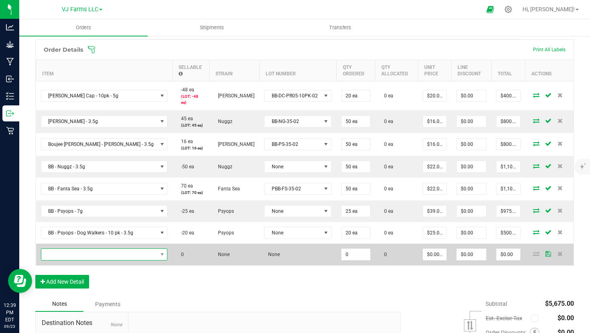
click at [92, 249] on span "NO DATA FOUND" at bounding box center [99, 254] width 116 height 11
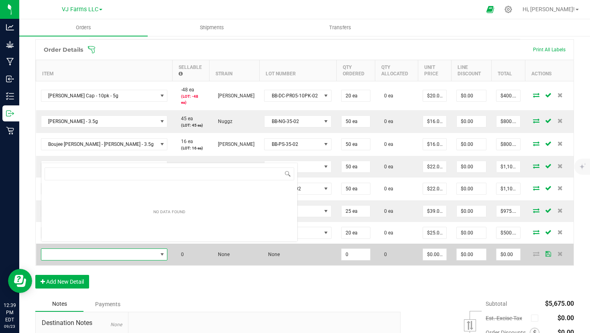
scroll to position [12, 118]
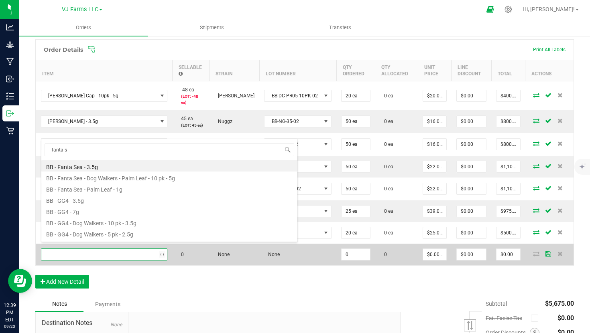
type input "fanta se"
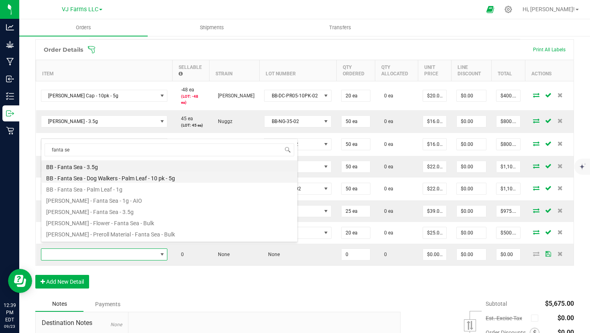
click at [172, 178] on li "BB - Fanta Sea - Dog Walkers - Palm Leaf - 10 pk - 5g" at bounding box center [169, 177] width 256 height 11
type input "0 ea"
type input "$60.00000"
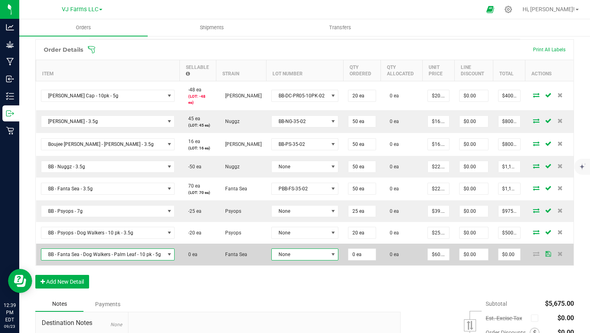
click at [280, 256] on span "None" at bounding box center [300, 254] width 57 height 11
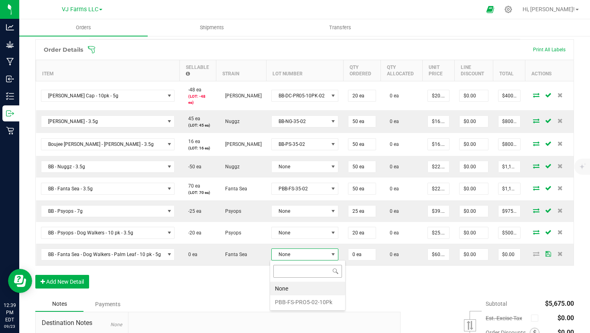
scroll to position [12, 67]
click at [298, 299] on li "PBB-FS-PRO5-02-10Pk" at bounding box center [307, 303] width 75 height 14
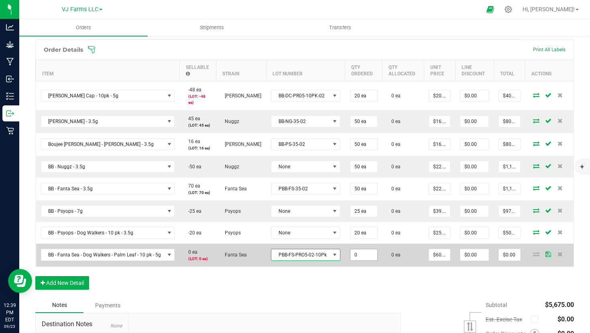
click at [362, 255] on input "0" at bounding box center [363, 255] width 27 height 11
type input "20 ea"
type input "60"
type input "$1,200.00"
click at [443, 252] on input "60" at bounding box center [439, 255] width 21 height 11
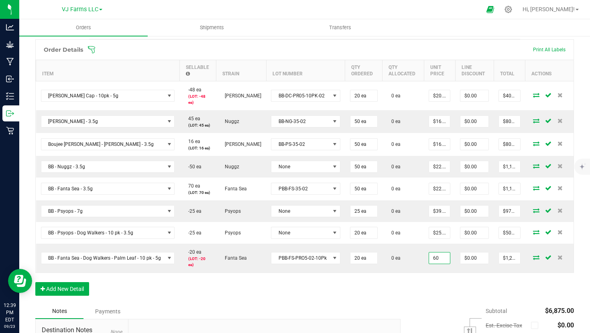
click at [443, 253] on input "60" at bounding box center [439, 258] width 21 height 11
type input "$30.00000"
type input "$600.00"
click at [407, 292] on div "Order Details Print All Labels Item Sellable Strain Lot Number Qty Ordered Qty …" at bounding box center [304, 171] width 539 height 265
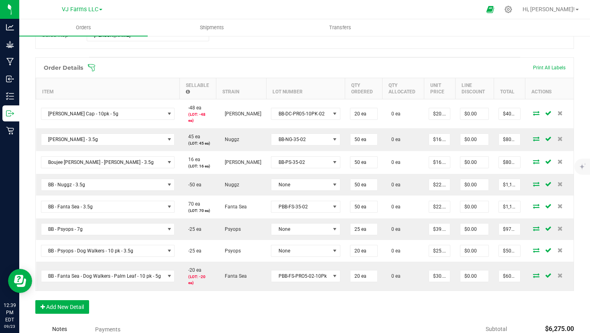
scroll to position [0, 0]
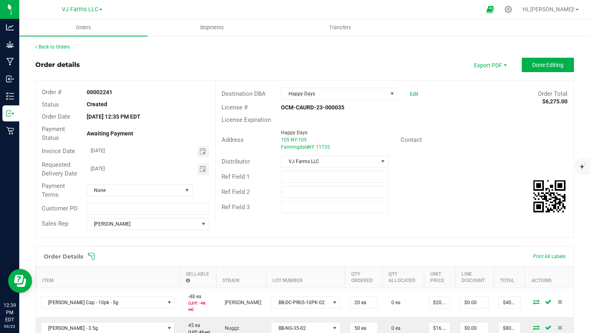
click at [549, 77] on outbound-order-header "Order details Export PDF Done Editing Order # 00002241 Status Created Order Dat…" at bounding box center [304, 152] width 539 height 188
click at [557, 64] on span "Done Editing" at bounding box center [547, 65] width 31 height 6
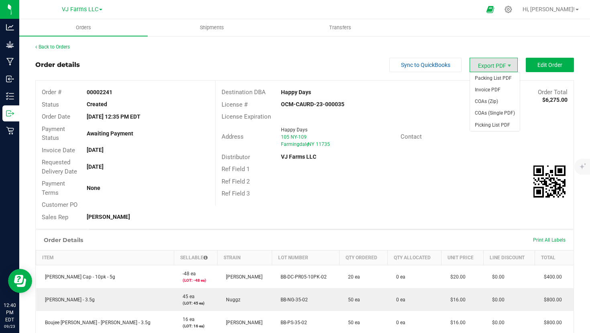
click at [504, 66] on span "Export PDF" at bounding box center [494, 65] width 48 height 14
click at [501, 77] on span "Packing List PDF" at bounding box center [495, 79] width 50 height 12
click at [503, 91] on span "Invoice PDF" at bounding box center [495, 90] width 50 height 12
